Goal: Download file/media

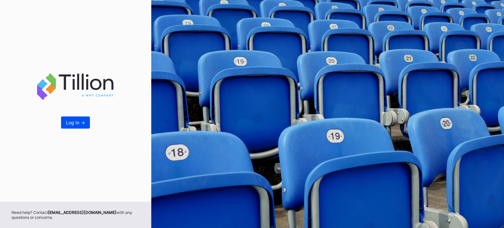
click at [75, 126] on button "Log In ->" at bounding box center [75, 122] width 29 height 12
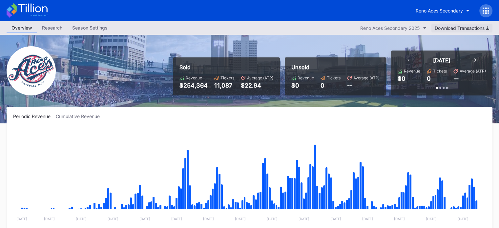
click at [480, 29] on div "Download Transactions" at bounding box center [461, 28] width 54 height 6
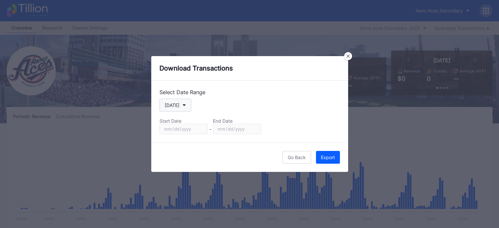
click at [173, 107] on div "[DATE]" at bounding box center [172, 105] width 15 height 6
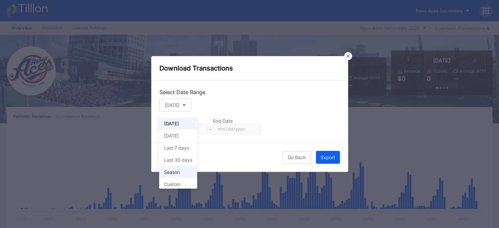
click at [176, 171] on div "Season" at bounding box center [172, 172] width 16 height 6
type input "[DATE]"
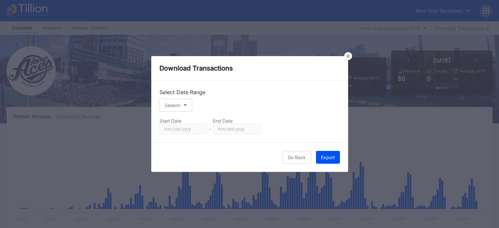
click at [324, 158] on div "Export" at bounding box center [328, 157] width 14 height 6
